Goal: Transaction & Acquisition: Purchase product/service

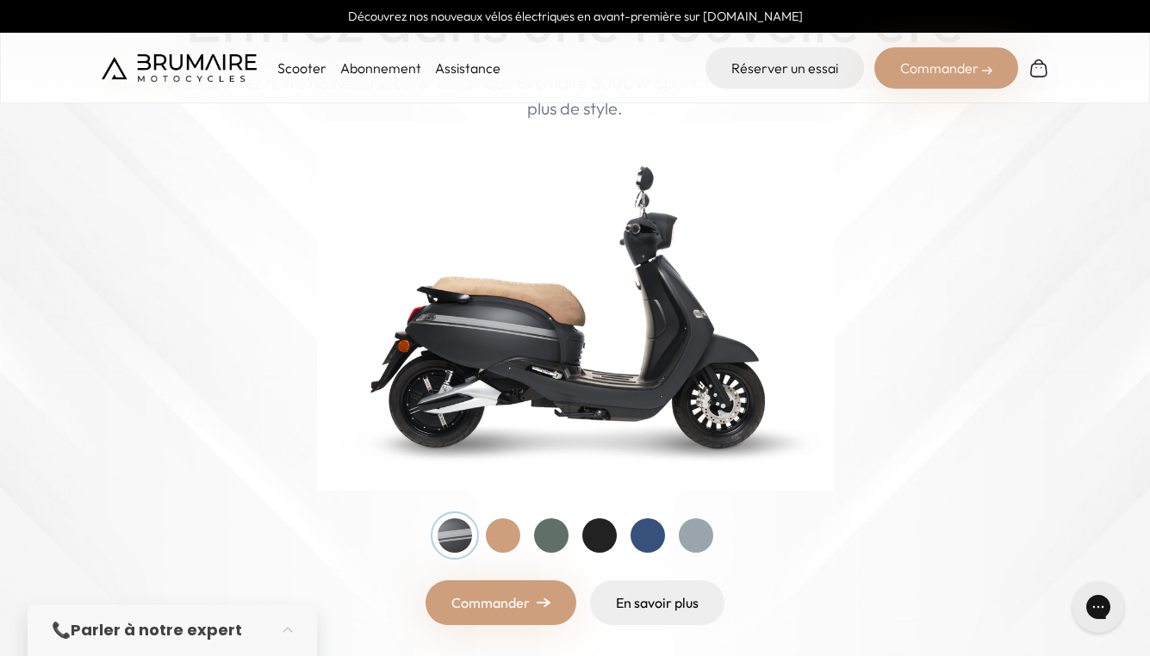
scroll to position [172, 0]
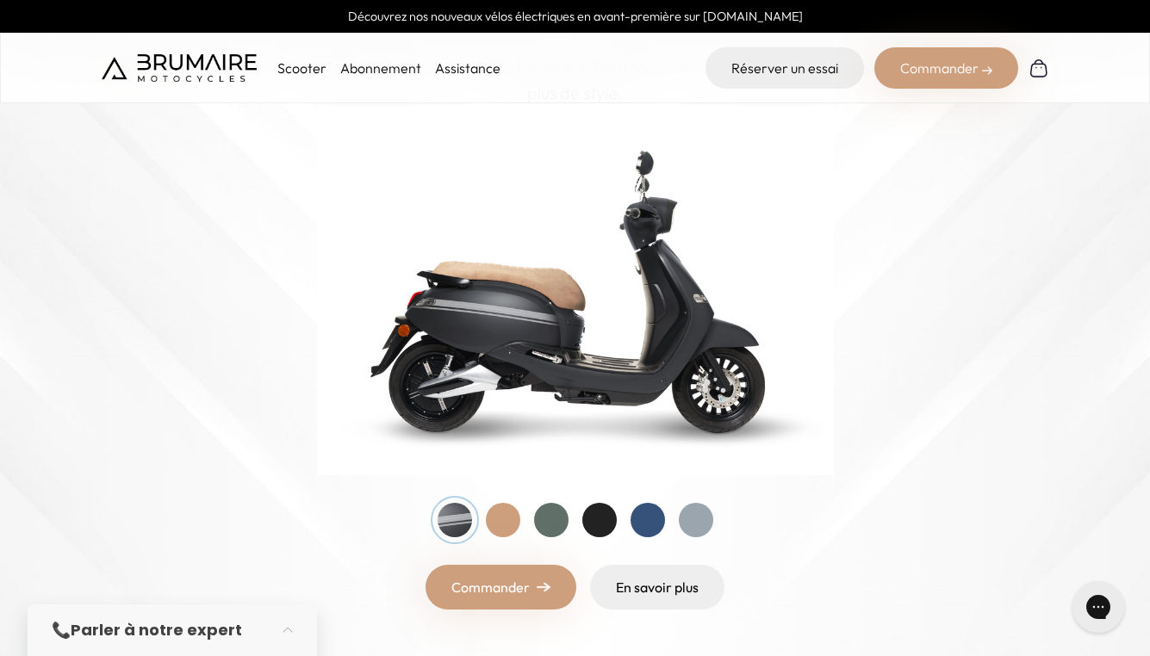
click at [561, 518] on div at bounding box center [551, 520] width 34 height 34
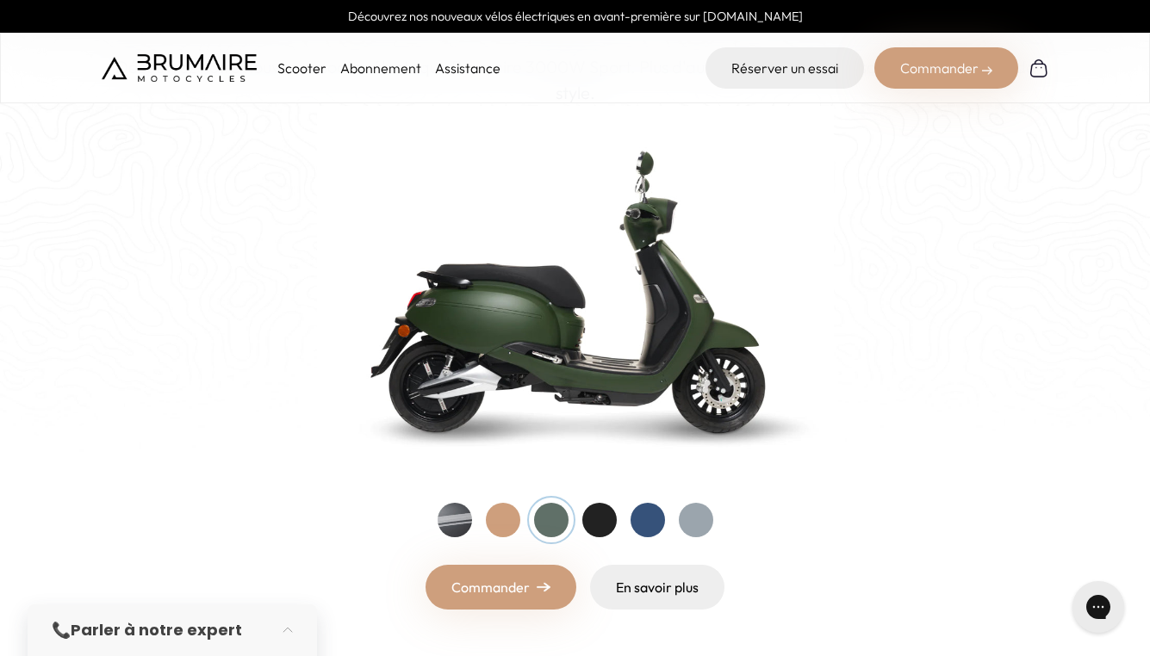
click at [561, 518] on div at bounding box center [551, 520] width 34 height 34
click at [660, 579] on link "En savoir plus" at bounding box center [657, 587] width 134 height 45
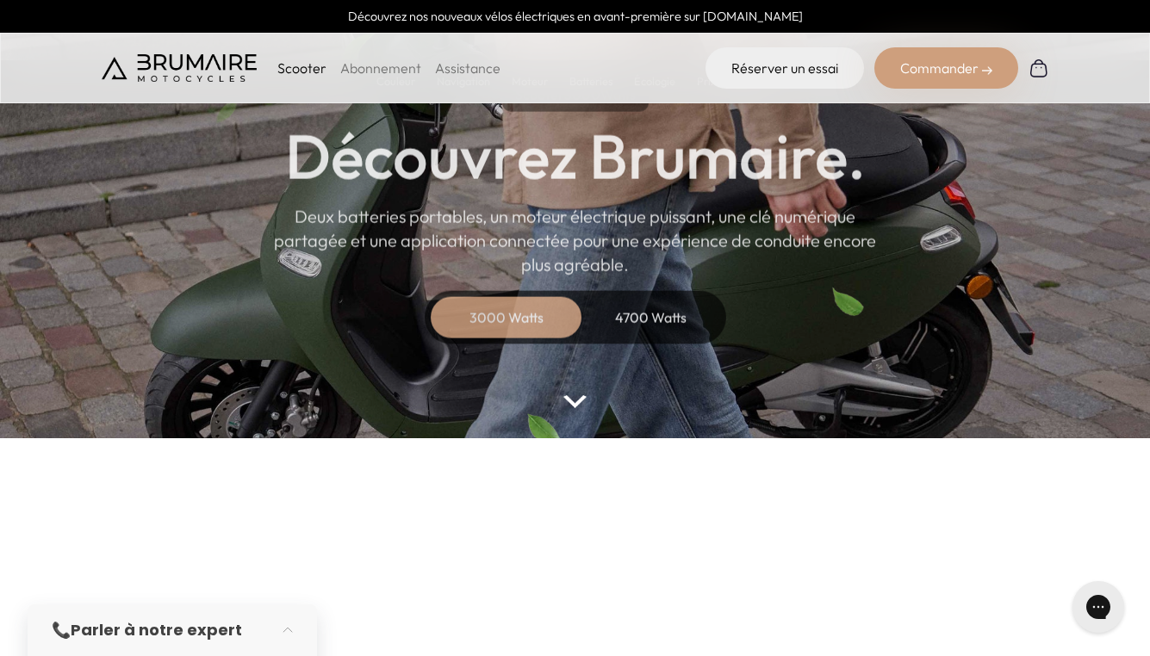
scroll to position [124, 0]
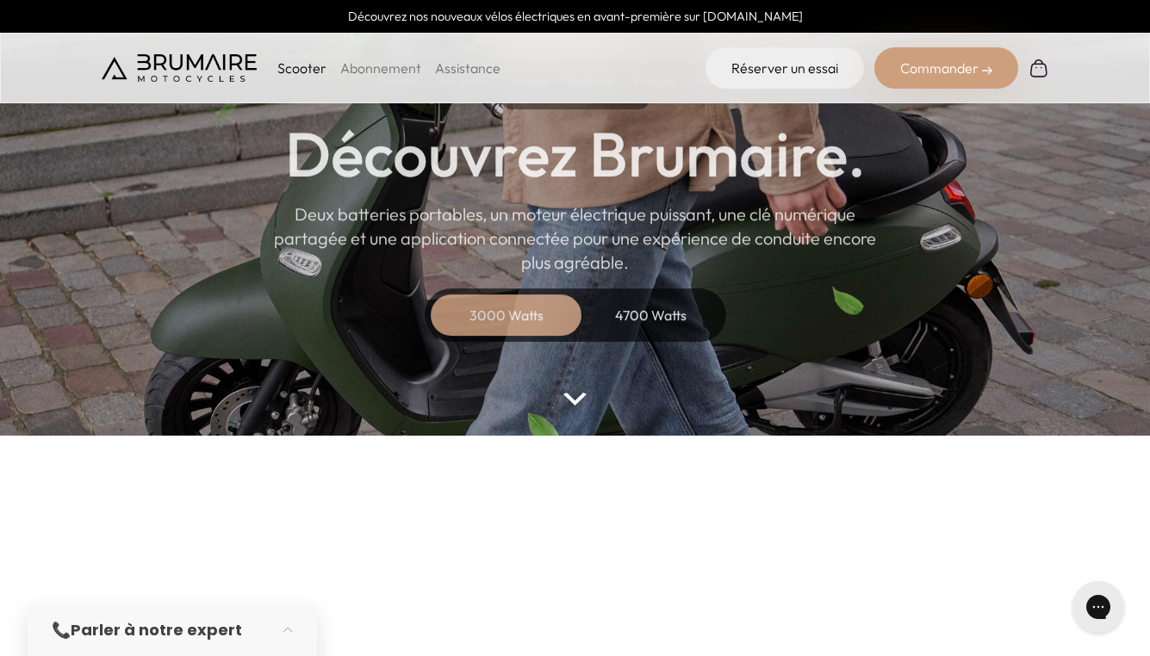
click at [659, 305] on div "4700 Watts" at bounding box center [651, 314] width 138 height 41
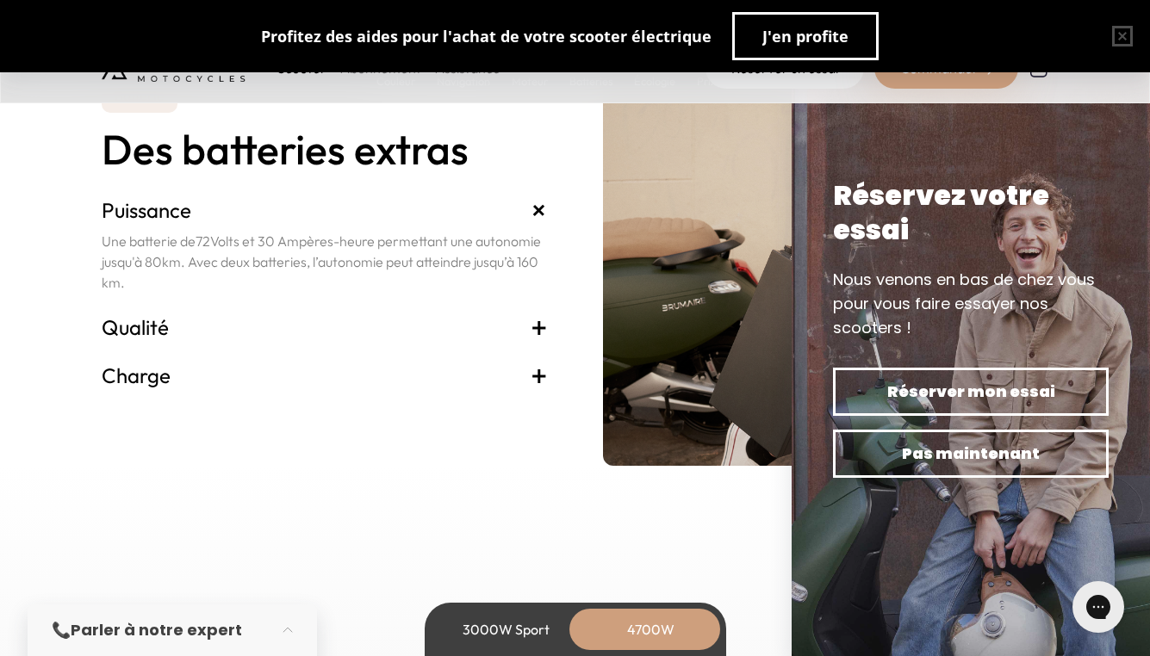
scroll to position [3798, 0]
click at [371, 378] on h3 "Charge +" at bounding box center [325, 375] width 446 height 28
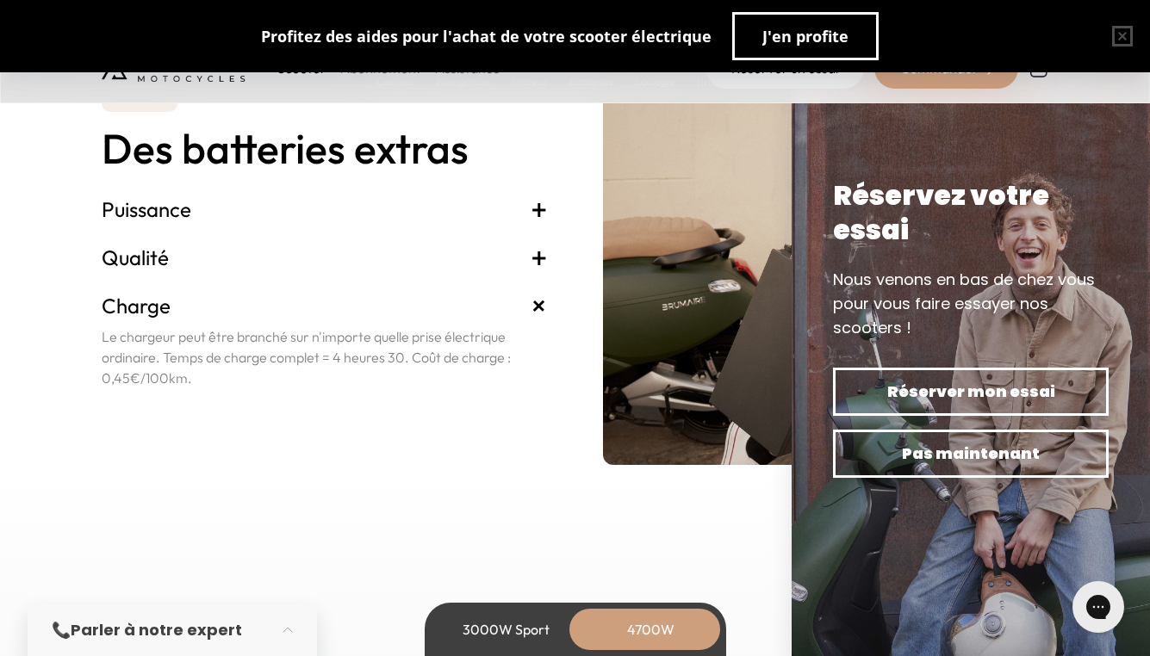
click at [338, 222] on h3 "Puissance +" at bounding box center [325, 209] width 446 height 28
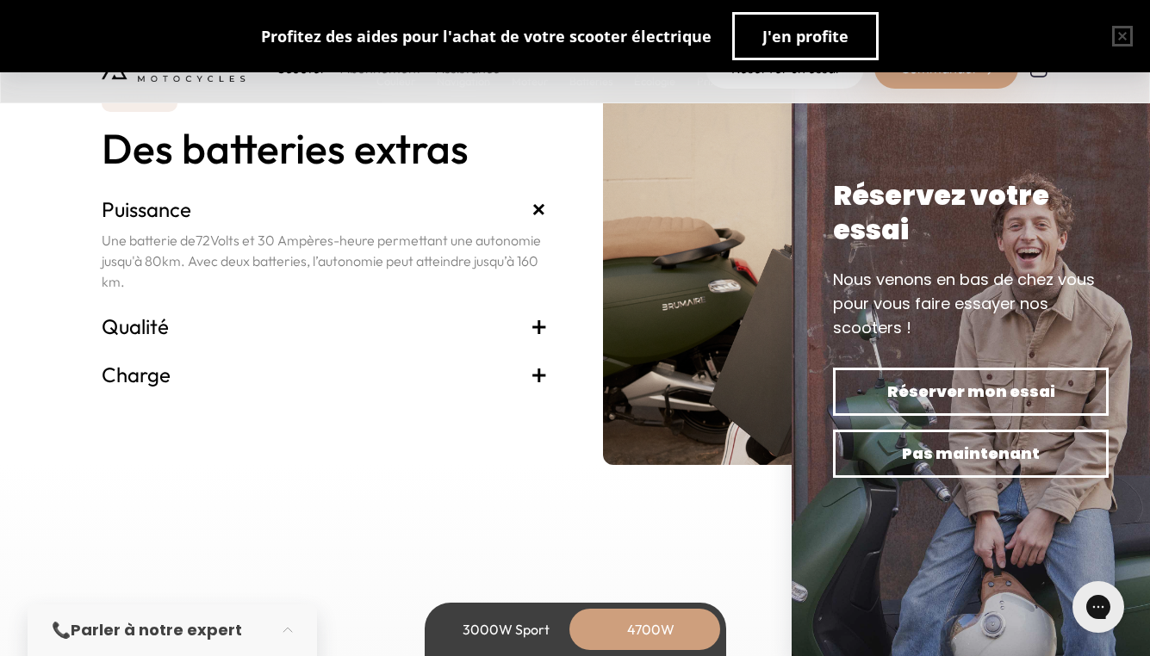
click at [308, 324] on h3 "Qualité +" at bounding box center [325, 327] width 446 height 28
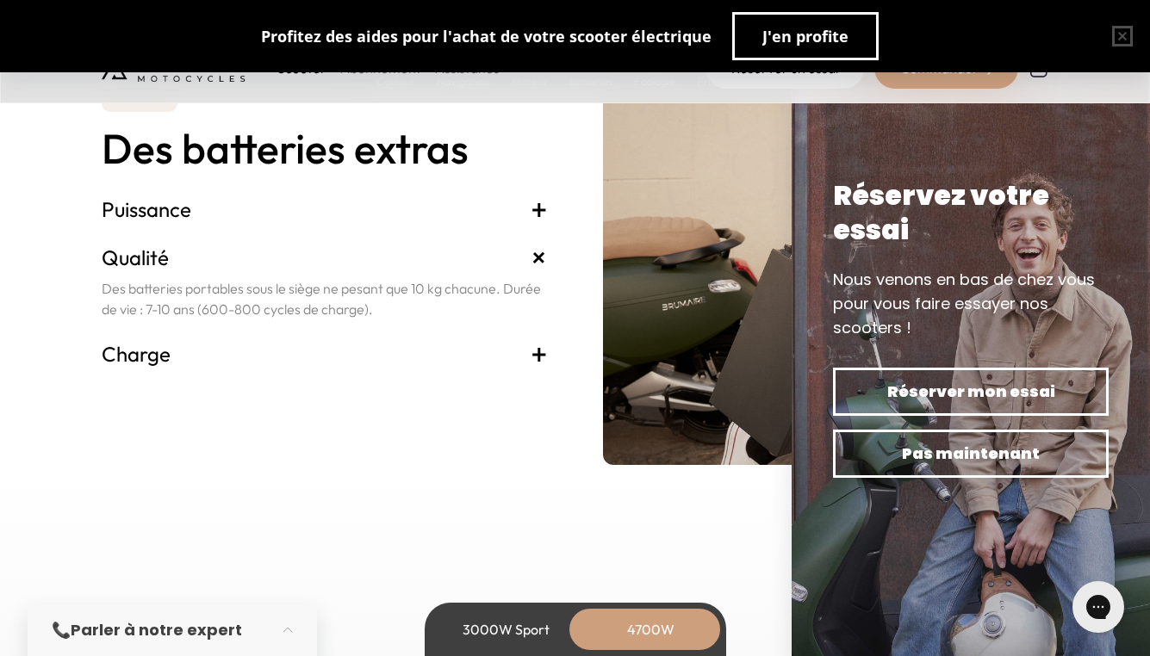
click at [312, 359] on h3 "Charge +" at bounding box center [325, 354] width 446 height 28
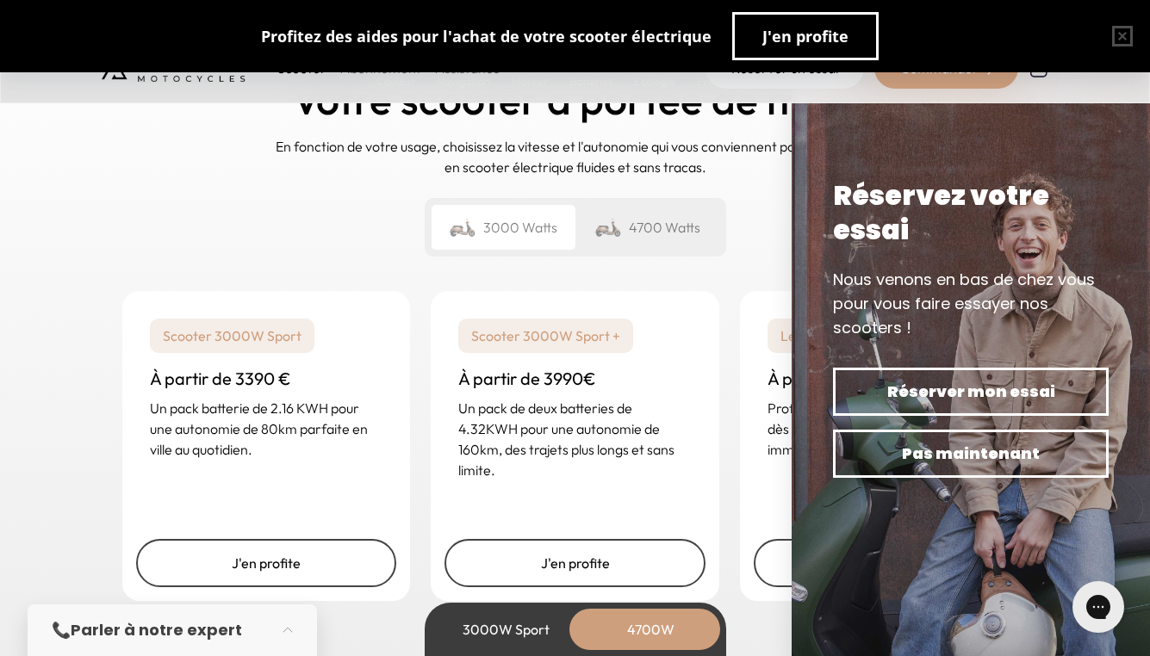
scroll to position [4454, 0]
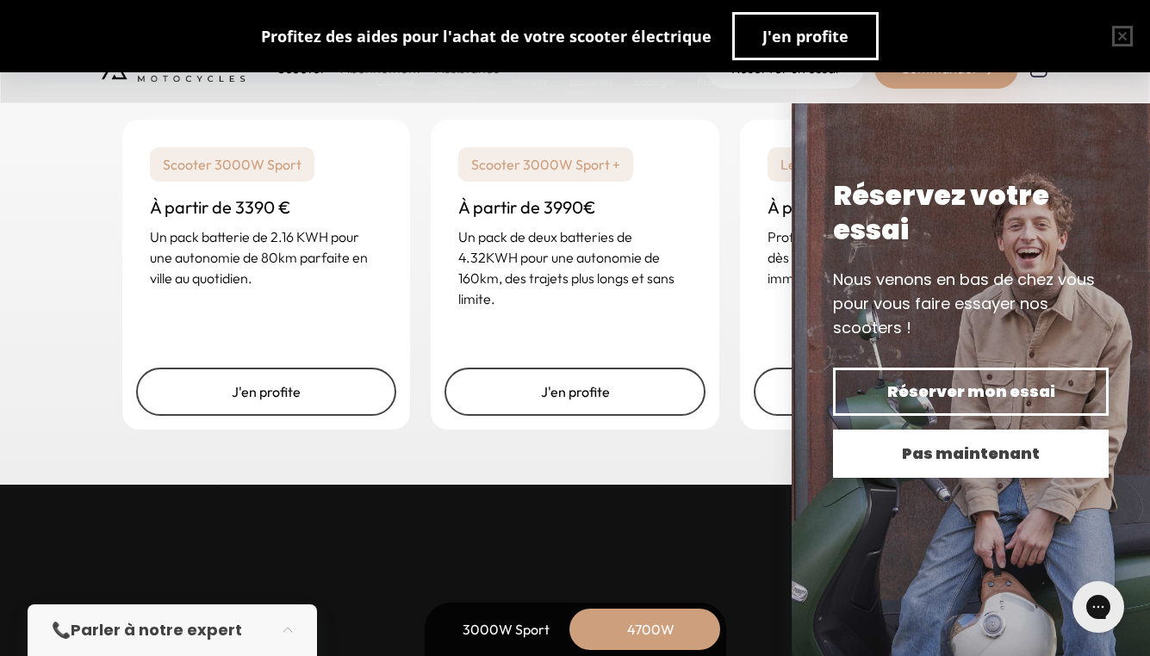
click at [1064, 459] on span "Pas maintenant" at bounding box center [970, 454] width 215 height 24
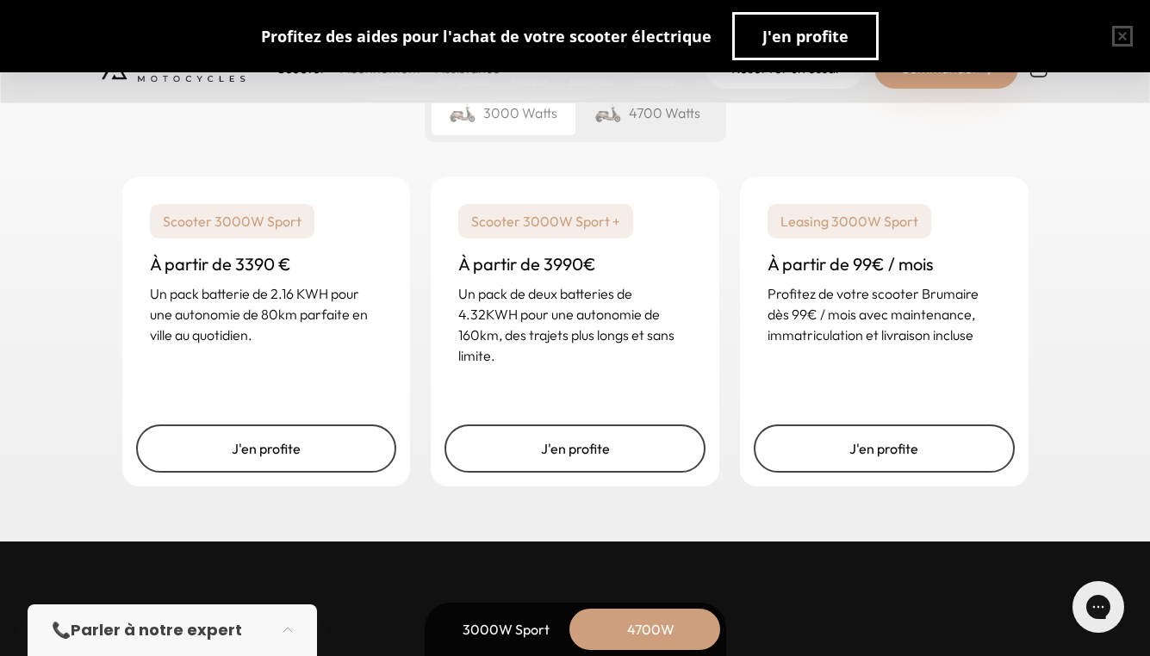
scroll to position [4400, 0]
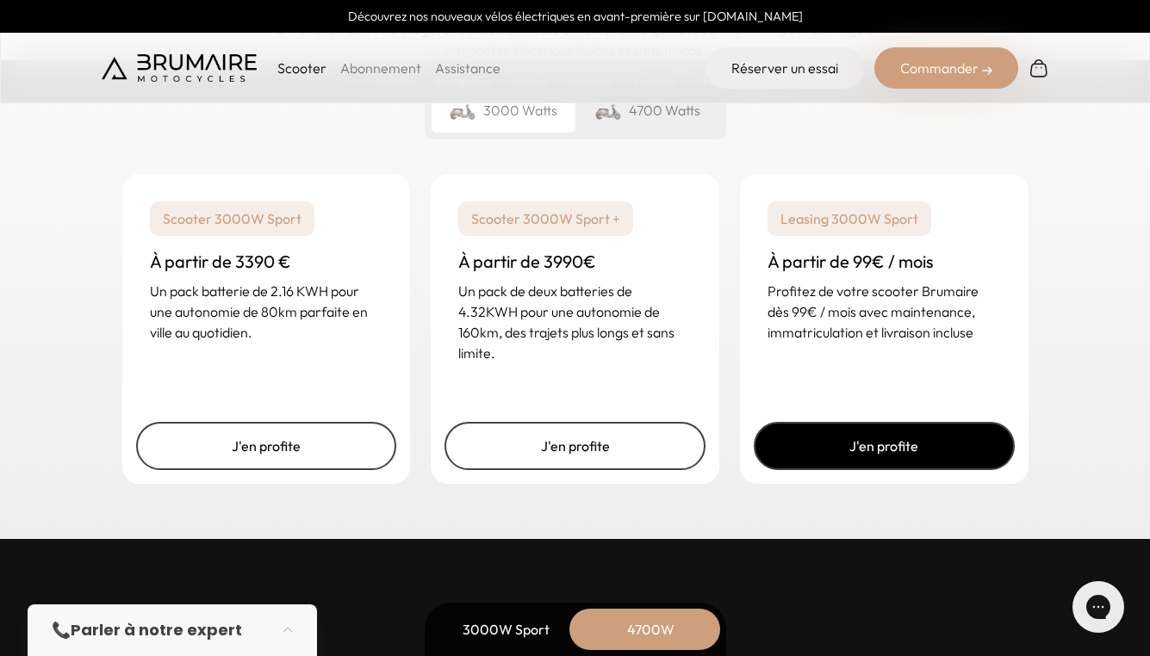
click at [900, 450] on link "J'en profite" at bounding box center [883, 446] width 261 height 48
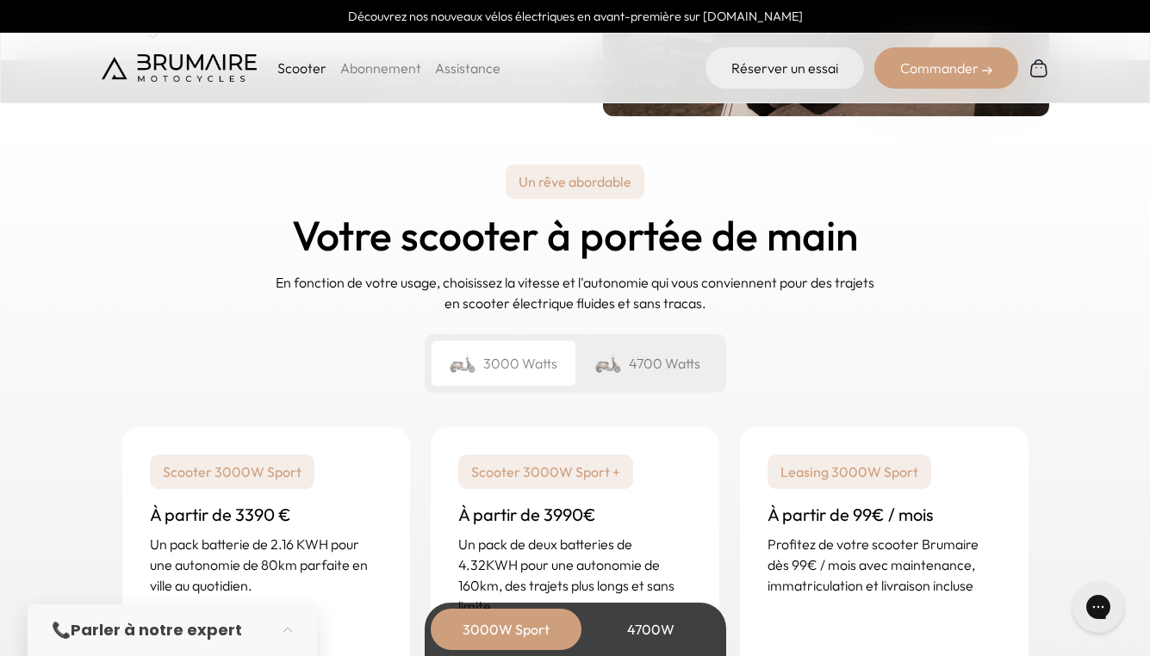
scroll to position [4080, 0]
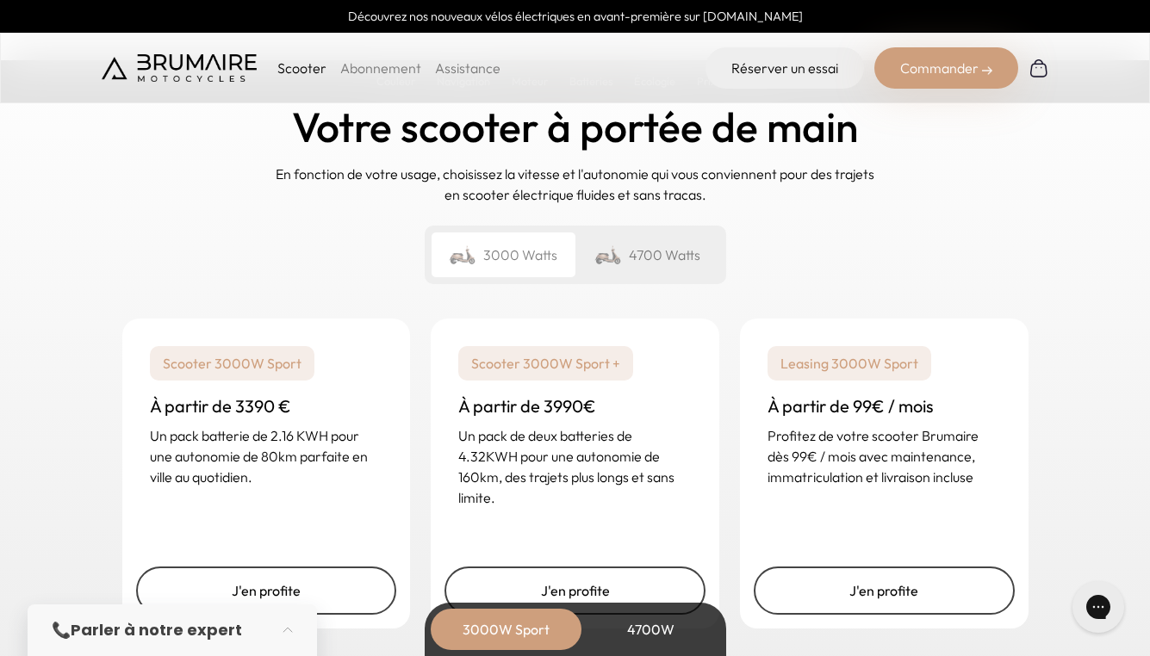
click at [653, 255] on div "4700 Watts" at bounding box center [647, 254] width 144 height 45
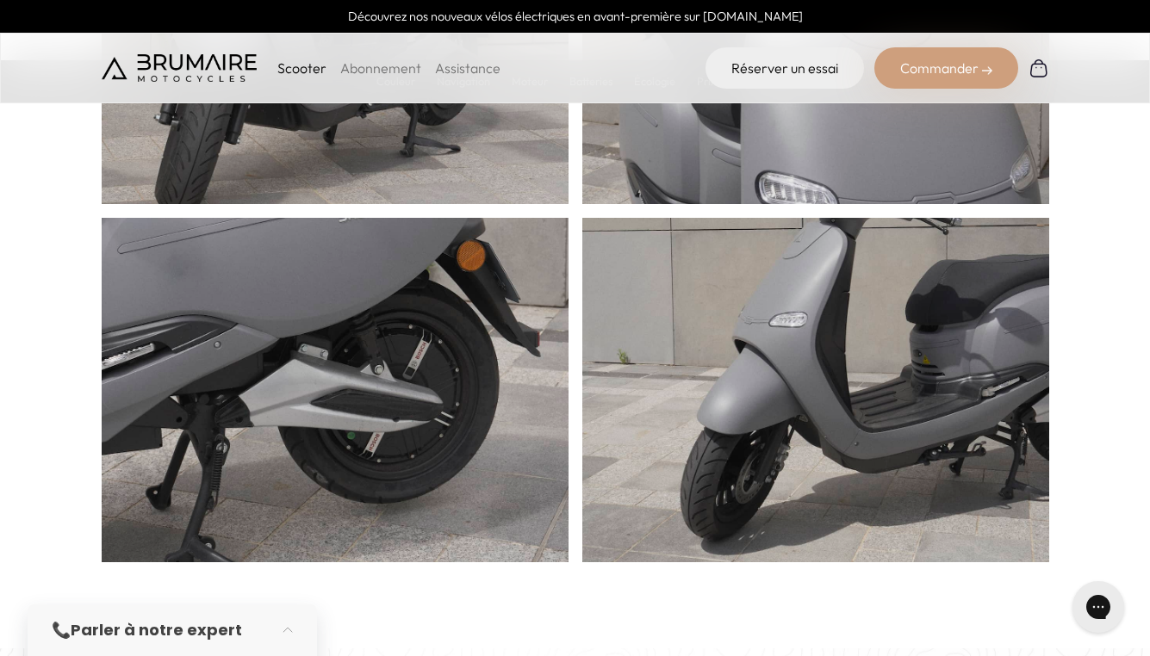
scroll to position [0, 0]
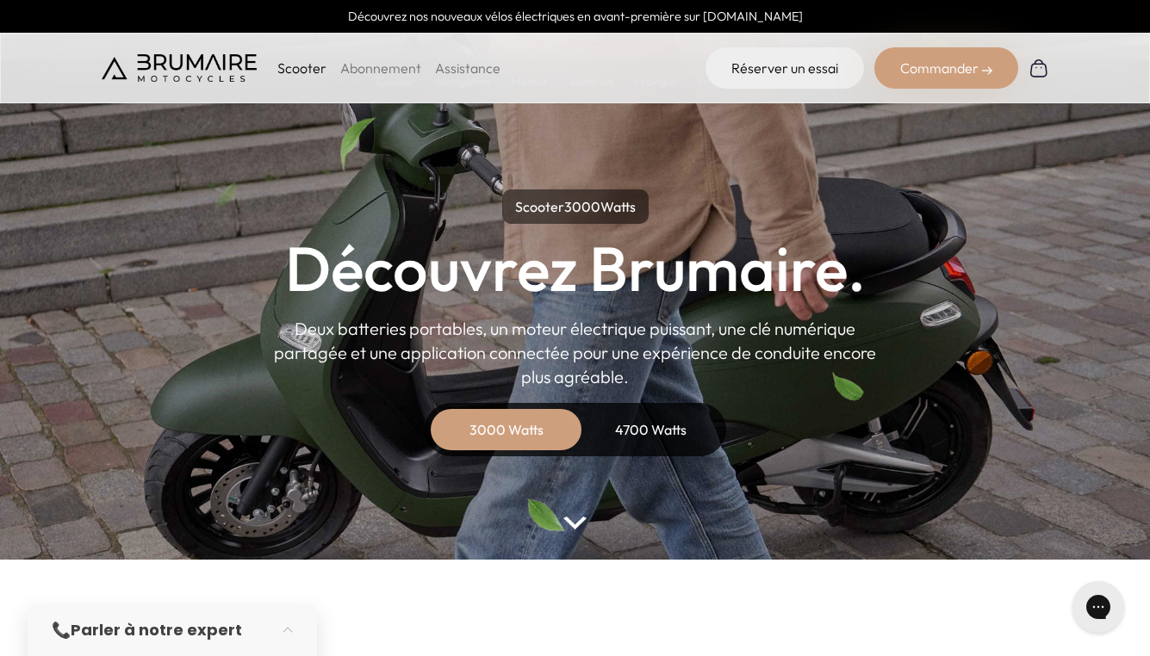
click at [640, 444] on div "4700 Watts" at bounding box center [651, 429] width 138 height 41
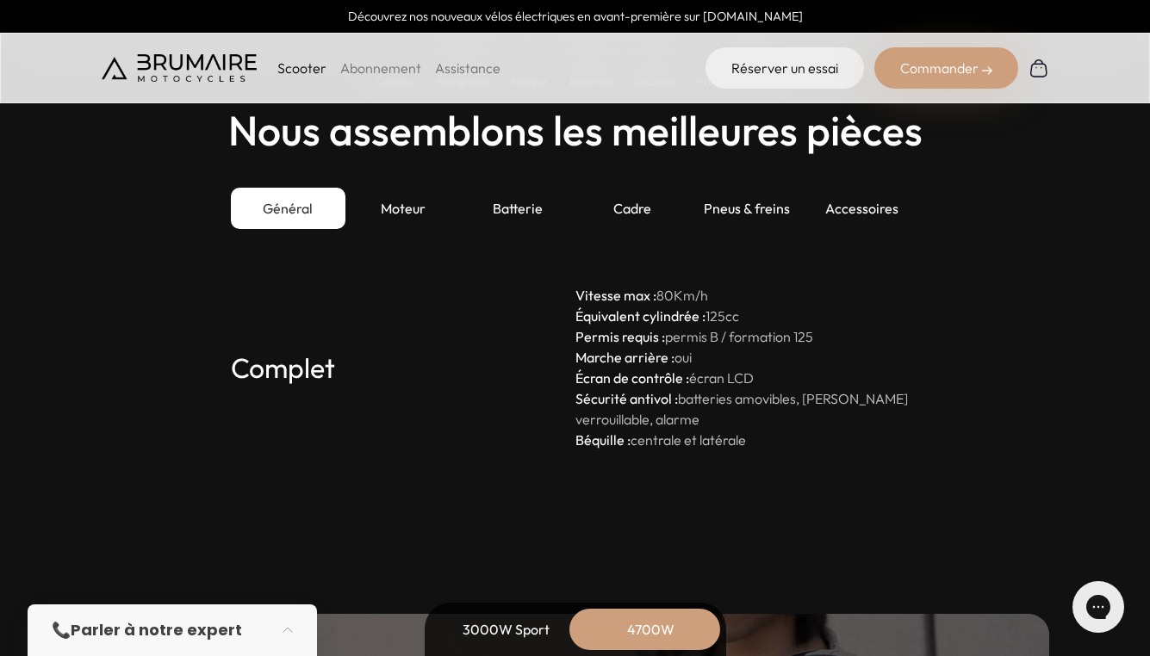
scroll to position [4919, 0]
